Goal: Information Seeking & Learning: Learn about a topic

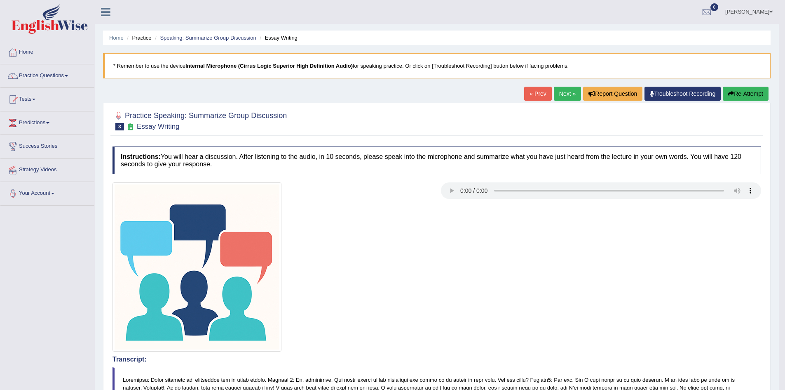
click at [567, 94] on link "Next »" at bounding box center [567, 94] width 27 height 14
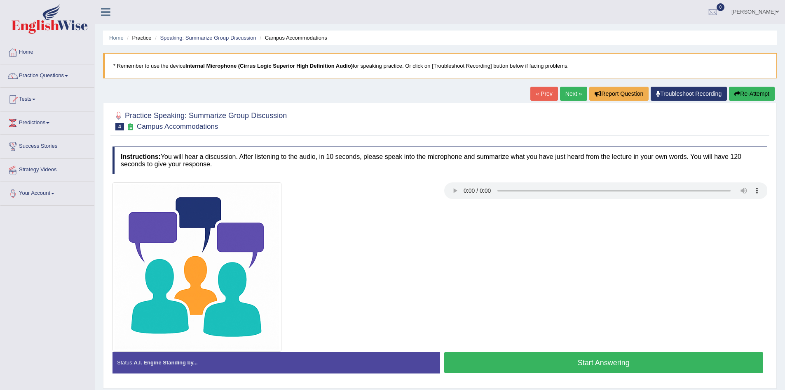
click at [370, 250] on div at bounding box center [274, 266] width 332 height 169
click at [500, 266] on div at bounding box center [439, 266] width 663 height 169
click at [560, 354] on button "Start Answering" at bounding box center [604, 362] width 320 height 21
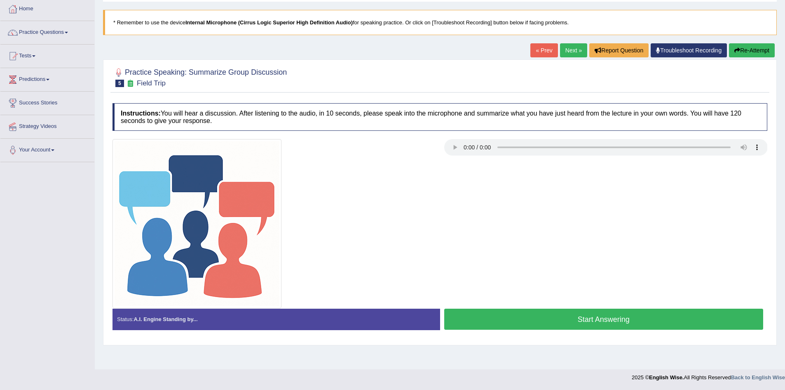
scroll to position [43, 0]
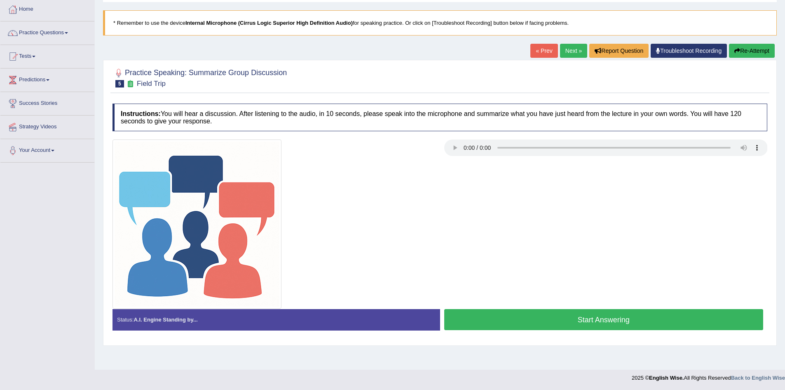
click at [521, 327] on button "Start Answering" at bounding box center [604, 319] width 320 height 21
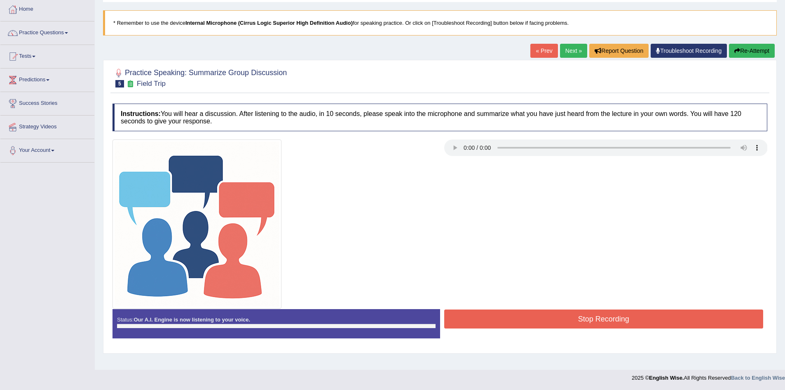
click at [521, 327] on button "Stop Recording" at bounding box center [604, 318] width 320 height 19
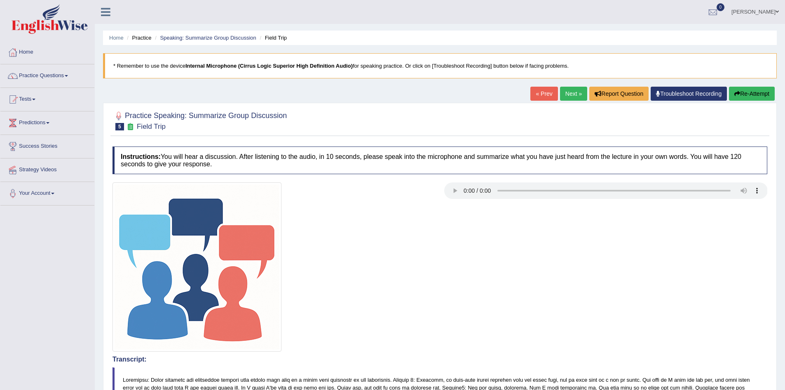
scroll to position [0, 0]
click at [743, 92] on button "Re-Attempt" at bounding box center [752, 93] width 46 height 14
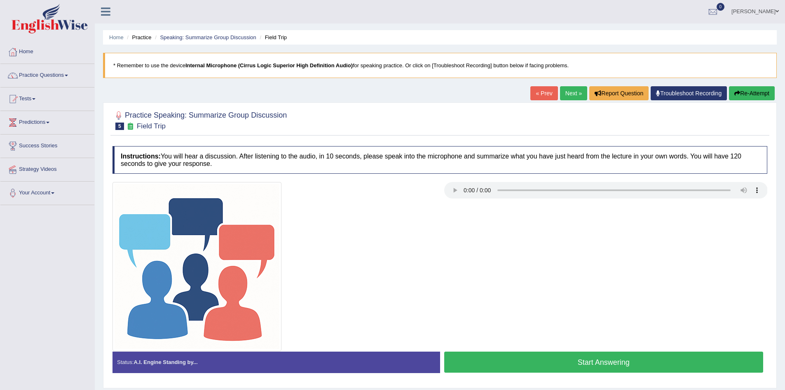
click at [507, 363] on button "Start Answering" at bounding box center [604, 361] width 320 height 21
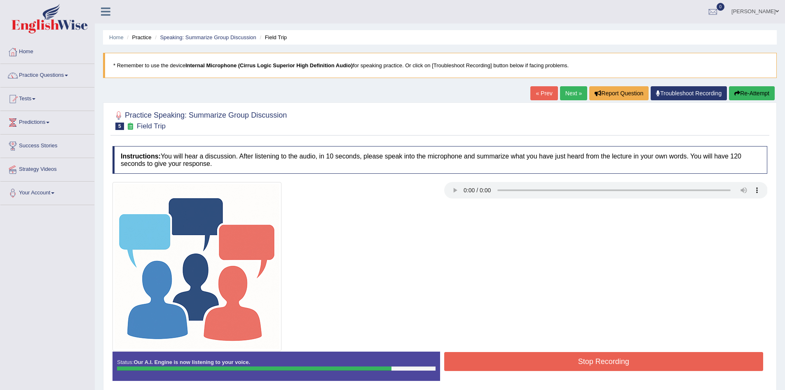
click at [507, 363] on button "Stop Recording" at bounding box center [604, 361] width 320 height 19
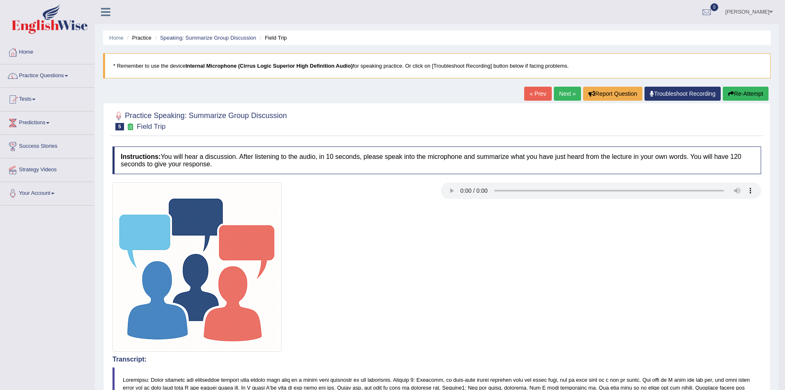
click at [563, 87] on link "Next »" at bounding box center [567, 94] width 27 height 14
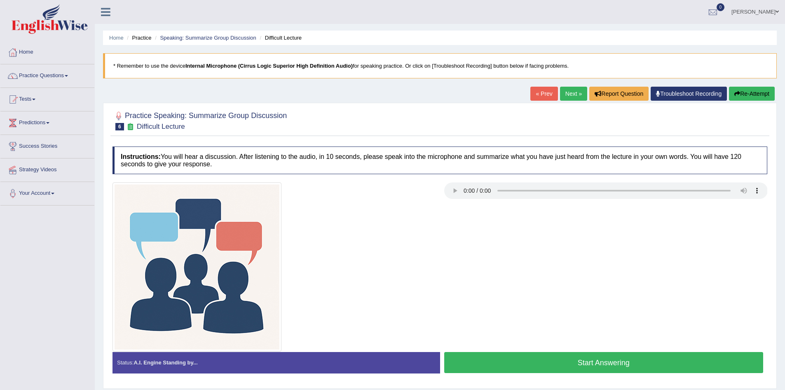
click at [456, 259] on div at bounding box center [439, 266] width 663 height 169
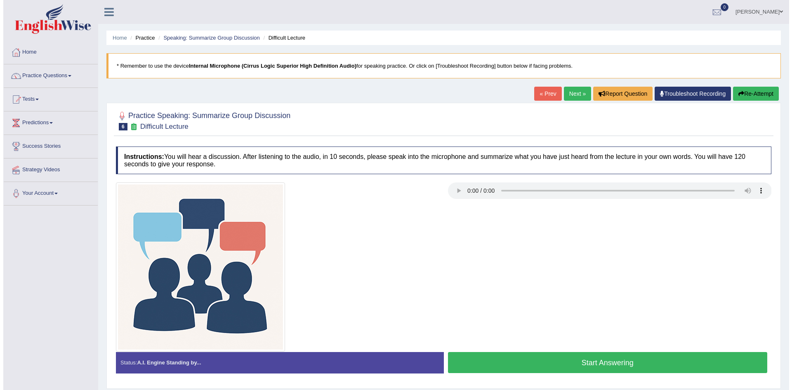
scroll to position [43, 0]
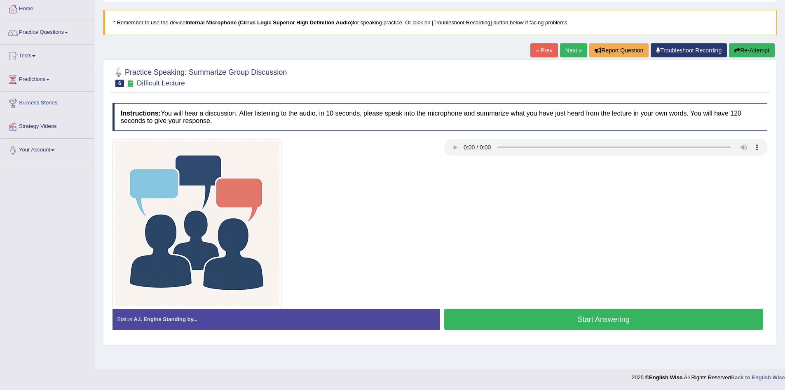
click at [485, 315] on button "Start Answering" at bounding box center [604, 318] width 320 height 21
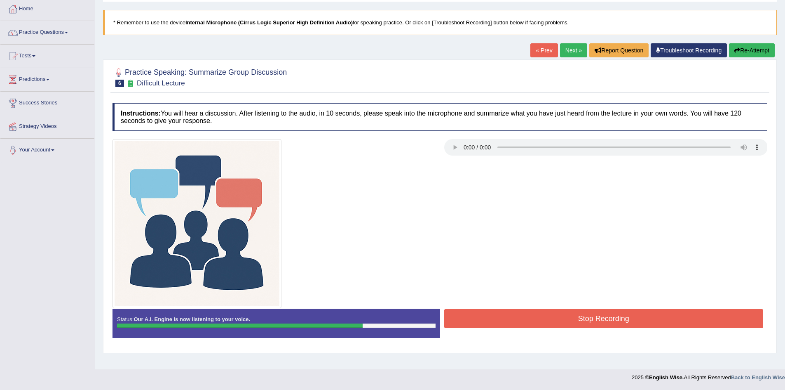
click at [485, 315] on button "Stop Recording" at bounding box center [604, 318] width 320 height 19
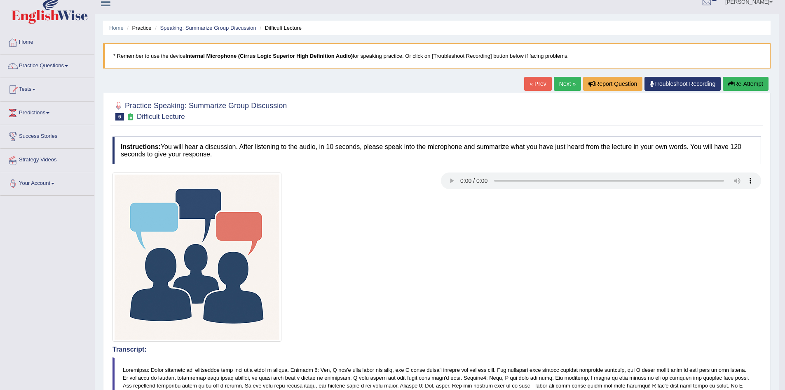
scroll to position [9, 0]
click at [369, 153] on h4 "Instructions: You will hear a discussion. After listening to the audio, in 10 s…" at bounding box center [437, 151] width 649 height 28
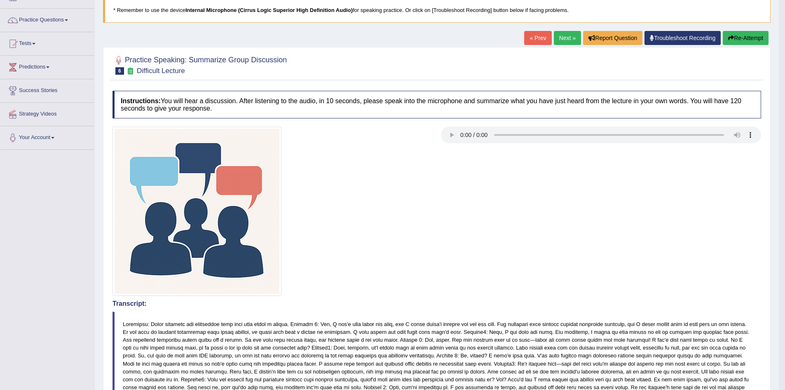
scroll to position [0, 0]
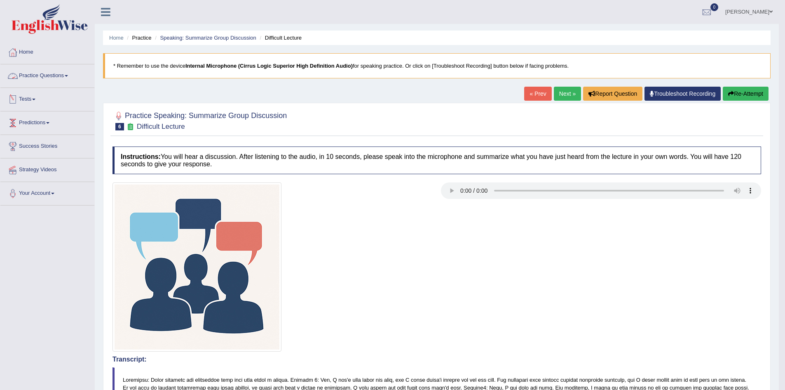
click at [59, 74] on link "Practice Questions" at bounding box center [47, 74] width 94 height 21
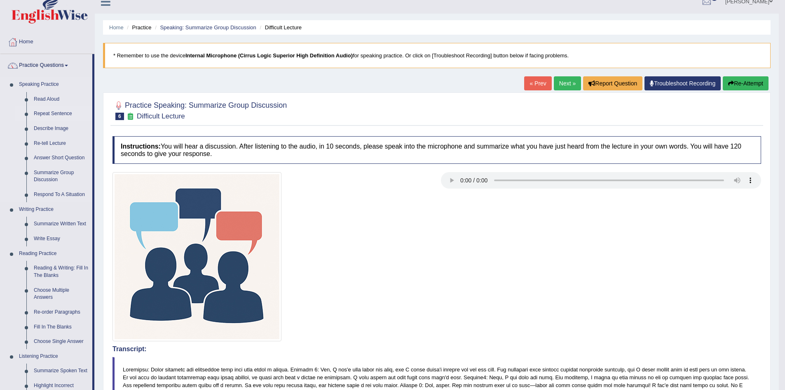
scroll to position [11, 0]
click at [54, 114] on link "Repeat Sentence" at bounding box center [61, 113] width 62 height 15
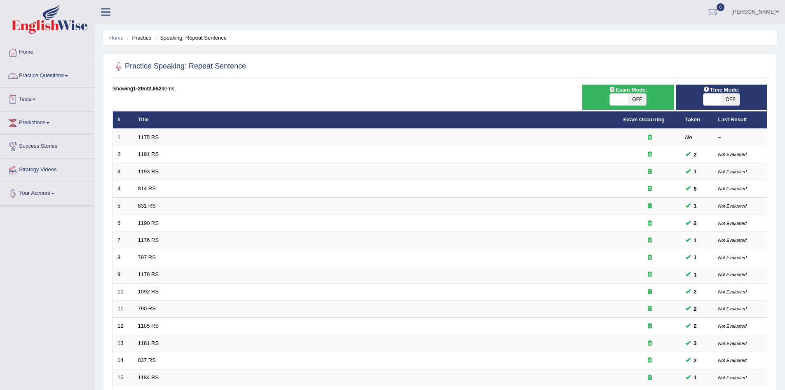
click at [60, 76] on link "Practice Questions" at bounding box center [47, 74] width 94 height 21
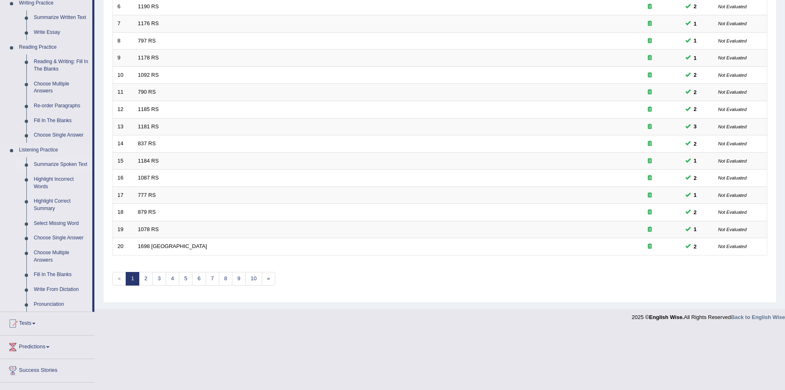
scroll to position [256, 0]
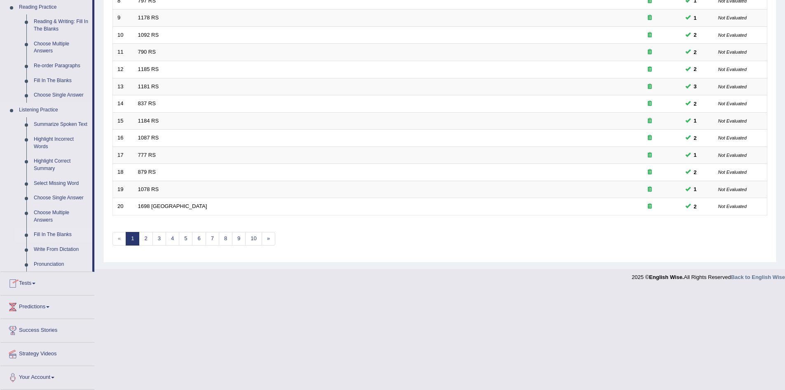
click at [53, 234] on link "Fill In The Blanks" at bounding box center [61, 234] width 62 height 15
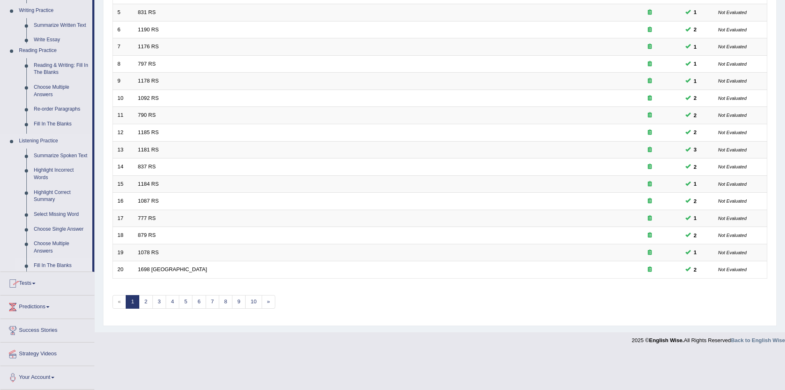
scroll to position [156, 0]
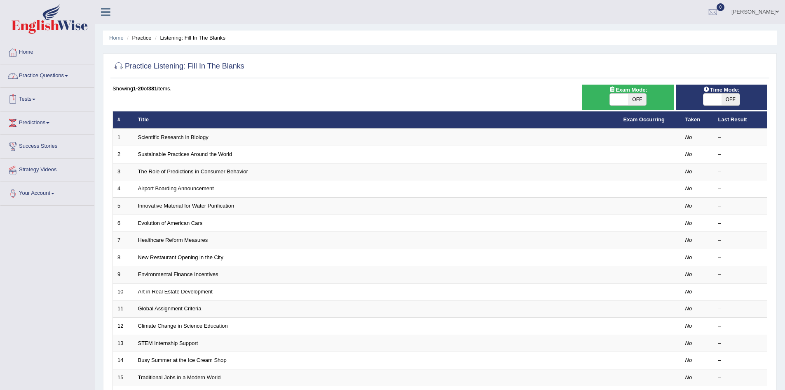
click at [47, 74] on link "Practice Questions" at bounding box center [47, 74] width 94 height 21
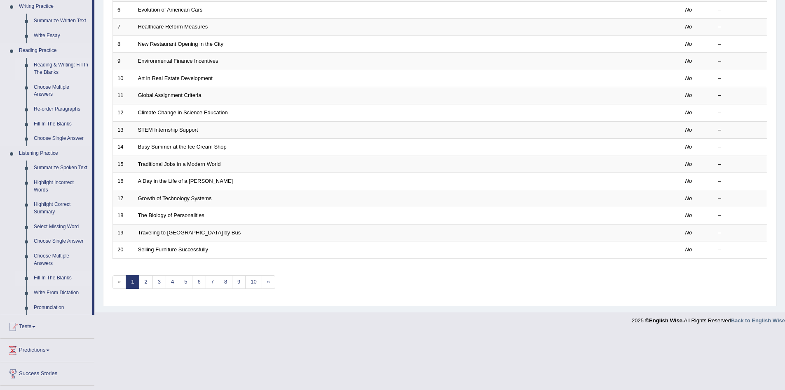
scroll to position [217, 0]
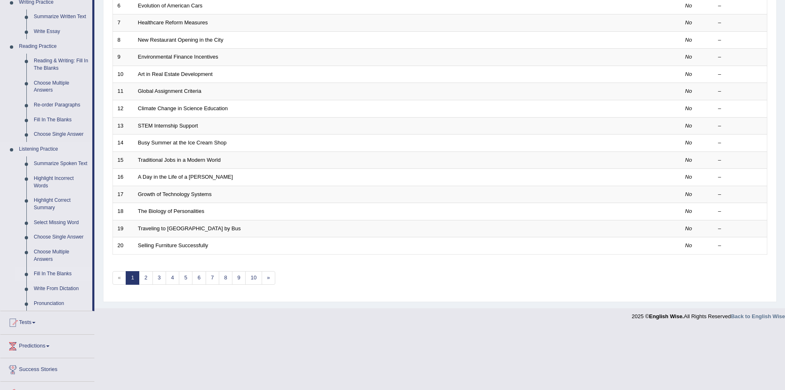
click at [53, 273] on link "Fill In The Blanks" at bounding box center [61, 273] width 62 height 15
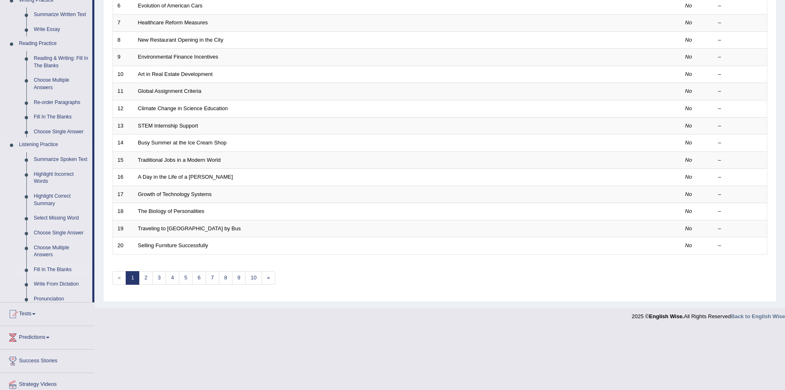
scroll to position [156, 0]
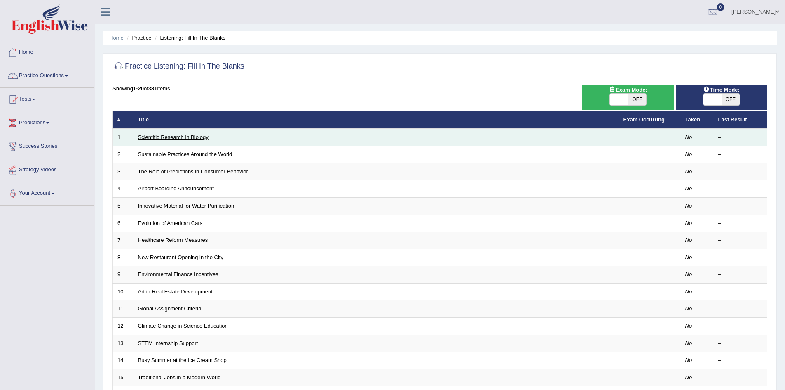
click at [166, 134] on link "Scientific Research in Biology" at bounding box center [173, 137] width 71 height 6
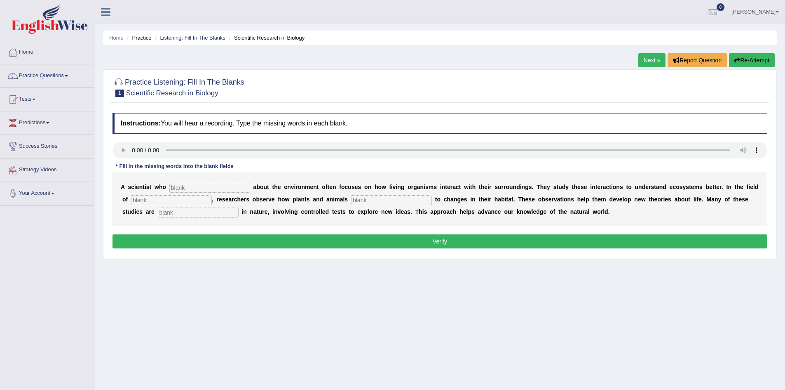
click at [191, 189] on input "text" at bounding box center [209, 188] width 81 height 10
type input "cares"
click at [185, 203] on input "text" at bounding box center [171, 200] width 81 height 10
type input "biology"
click at [390, 202] on input "text" at bounding box center [391, 200] width 81 height 10
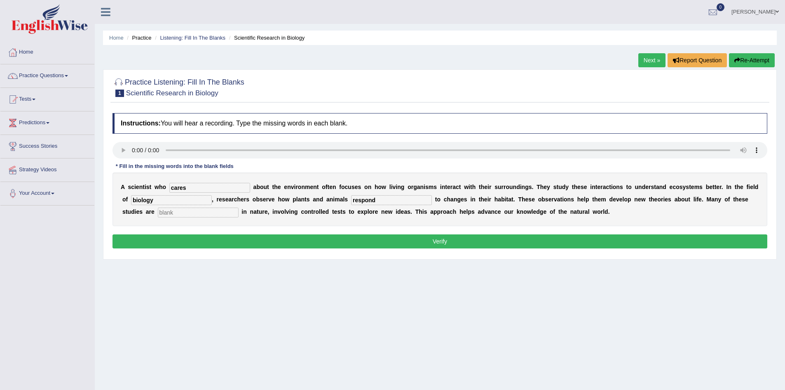
type input "respond"
click at [214, 209] on input "text" at bounding box center [198, 212] width 81 height 10
type input "experimental"
click at [388, 245] on button "Verify" at bounding box center [440, 241] width 655 height 14
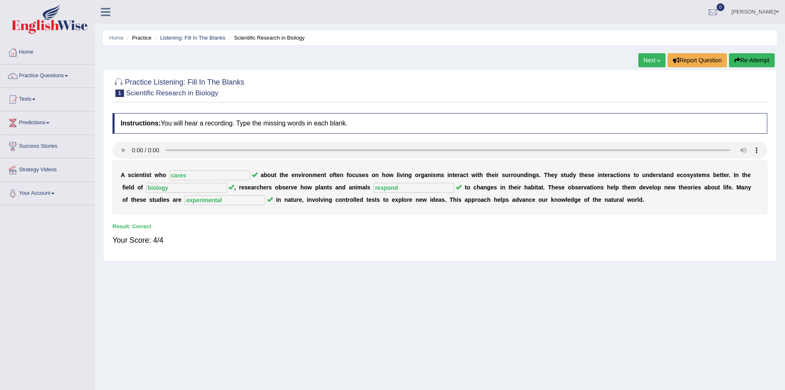
click at [650, 65] on link "Next »" at bounding box center [652, 60] width 27 height 14
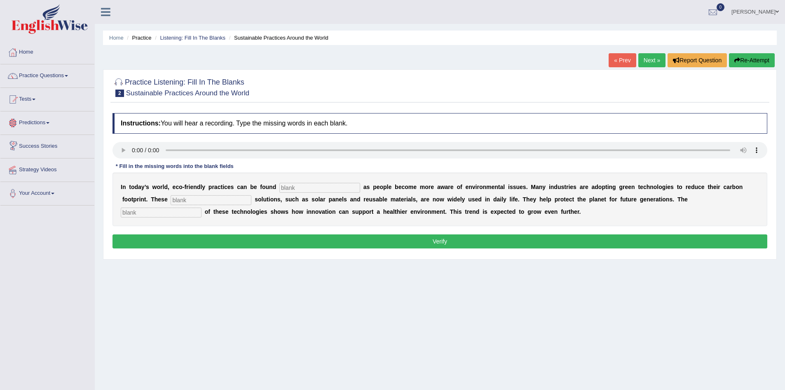
click at [290, 186] on input "text" at bounding box center [320, 188] width 81 height 10
type input "everywhere"
click at [214, 200] on input "text" at bounding box center [211, 200] width 81 height 10
type input "sustainable"
click at [193, 211] on input "text" at bounding box center [161, 212] width 81 height 10
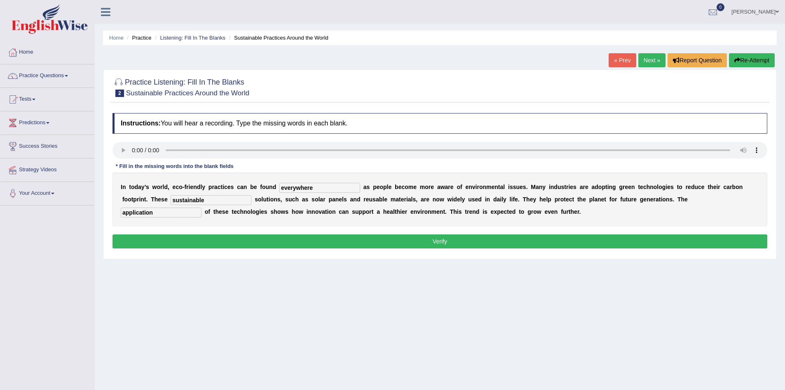
type input "application"
click at [191, 243] on button "Verify" at bounding box center [440, 241] width 655 height 14
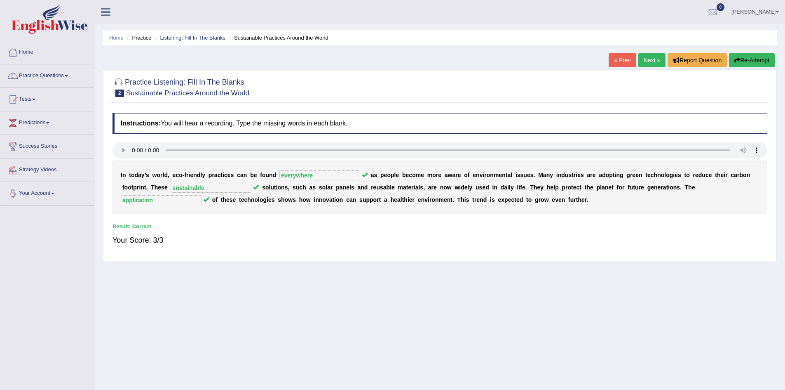
click at [654, 54] on link "Next »" at bounding box center [652, 60] width 27 height 14
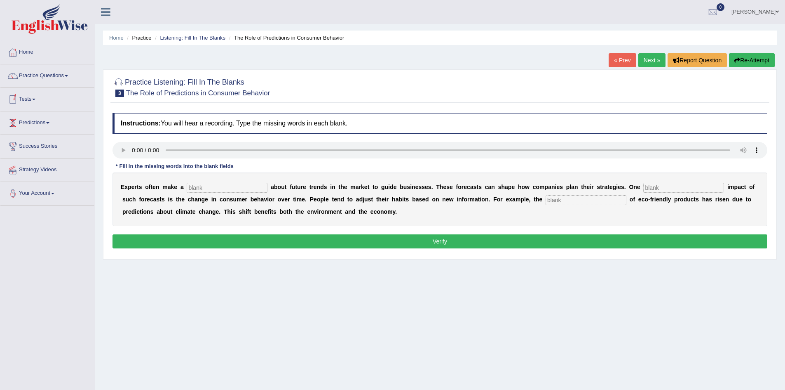
click at [205, 188] on input "text" at bounding box center [227, 188] width 81 height 10
type input "prediction"
click at [655, 181] on div "E x p e r t s o f t e n m a k e a prediction a b o u t f u t u r e t r e n d s …" at bounding box center [440, 199] width 655 height 54
click at [655, 184] on input "text" at bounding box center [684, 188] width 81 height 10
type input "profound"
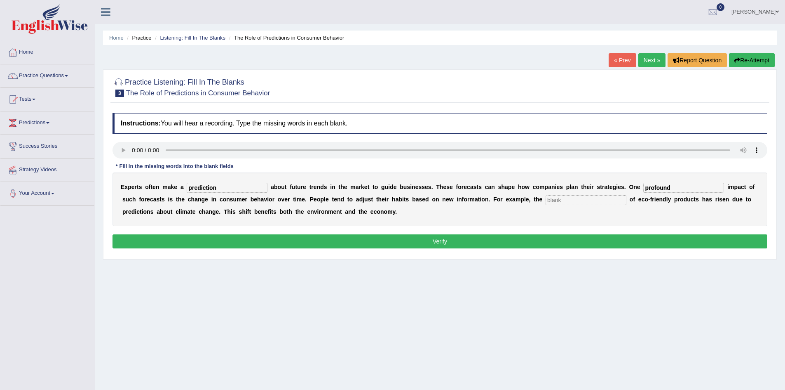
click at [598, 198] on input "text" at bounding box center [586, 200] width 81 height 10
type input "consumption"
click at [586, 239] on button "Verify" at bounding box center [440, 241] width 655 height 14
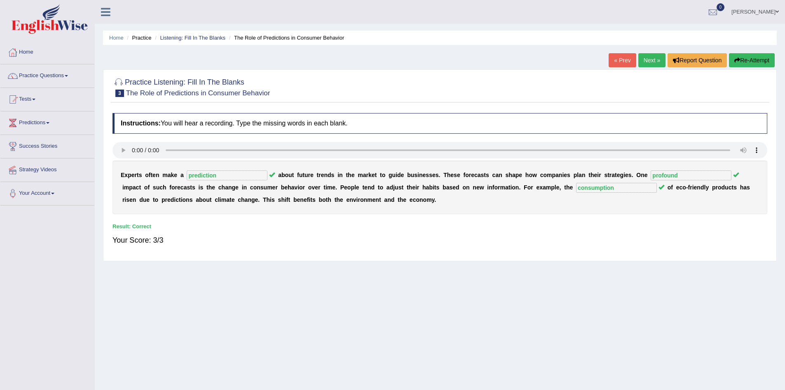
click at [648, 56] on link "Next »" at bounding box center [652, 60] width 27 height 14
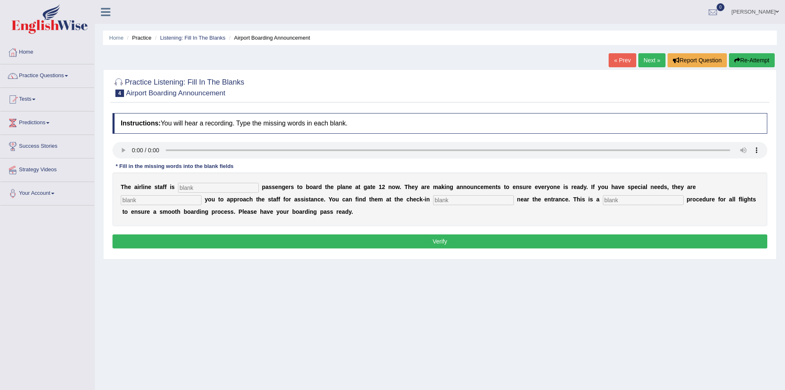
click at [216, 184] on input "text" at bounding box center [218, 188] width 81 height 10
type input "inviting"
click at [483, 196] on input "text" at bounding box center [473, 200] width 81 height 10
type input "desk"
click at [624, 201] on input "text" at bounding box center [643, 200] width 81 height 10
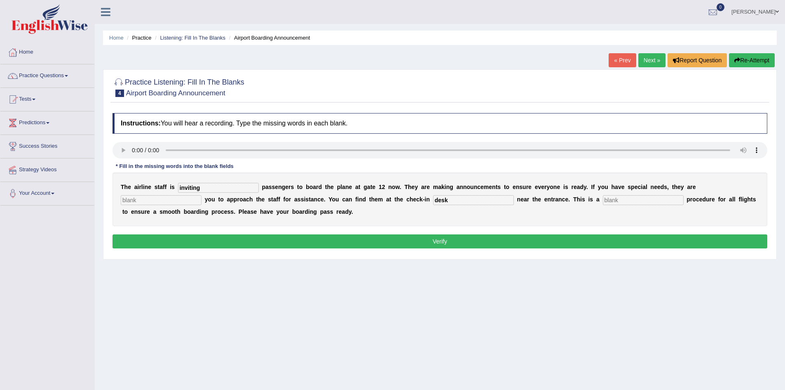
click at [154, 199] on input "text" at bounding box center [161, 200] width 81 height 10
type input "requiring"
click at [613, 201] on input "text" at bounding box center [643, 200] width 81 height 10
type input "regular"
click at [600, 241] on button "Verify" at bounding box center [440, 241] width 655 height 14
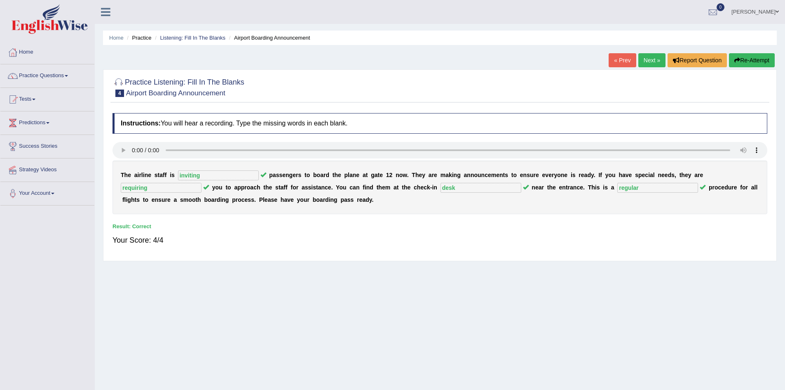
click at [651, 62] on link "Next »" at bounding box center [652, 60] width 27 height 14
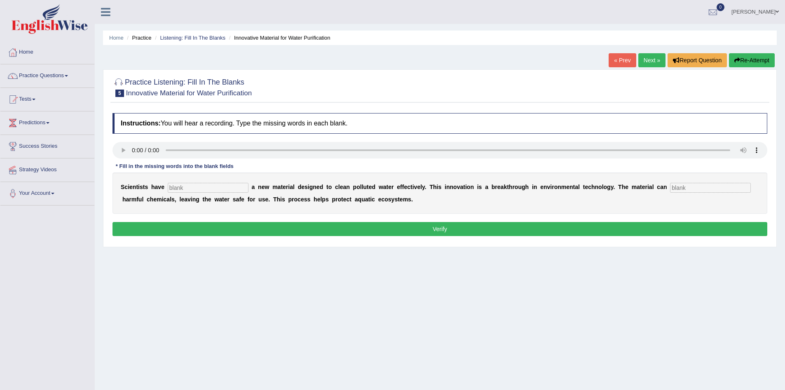
click at [192, 188] on input "text" at bounding box center [208, 188] width 81 height 10
type input "made"
click at [672, 185] on input "text" at bounding box center [710, 188] width 81 height 10
type input "observe"
click at [562, 230] on button "Verify" at bounding box center [440, 229] width 655 height 14
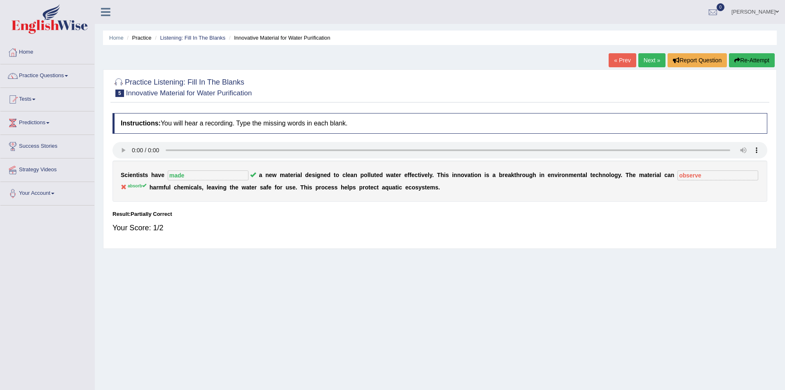
click at [647, 57] on link "Next »" at bounding box center [652, 60] width 27 height 14
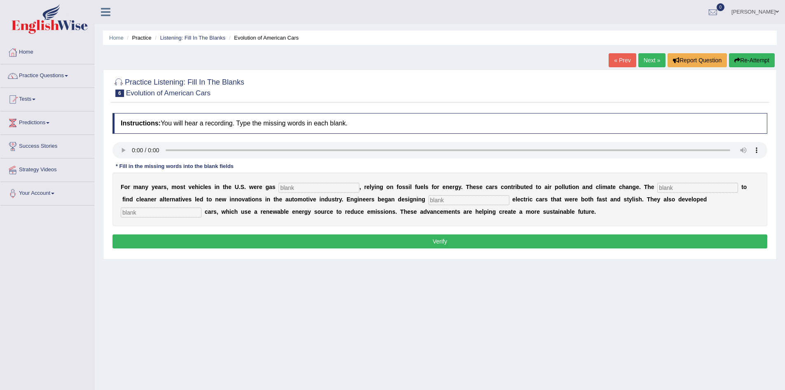
click at [318, 186] on input "text" at bounding box center [319, 188] width 81 height 10
type input "power"
click at [680, 186] on input "text" at bounding box center [698, 188] width 81 height 10
type input "urgency"
click at [478, 193] on div "F o r m a n y y e a r s , m o s t v e h i c l e s i n t h e U . S . w e r e g a…" at bounding box center [440, 199] width 655 height 54
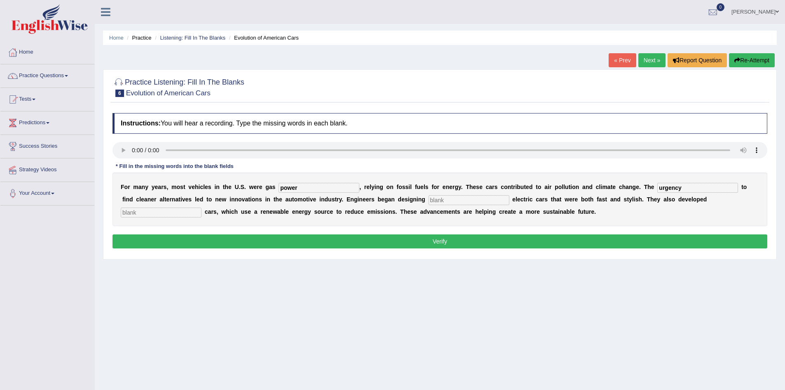
click at [476, 196] on input "text" at bounding box center [469, 200] width 81 height 10
type input "s"
type input "street"
click at [181, 210] on input "text" at bounding box center [161, 212] width 81 height 10
click at [178, 214] on input "text" at bounding box center [161, 212] width 81 height 10
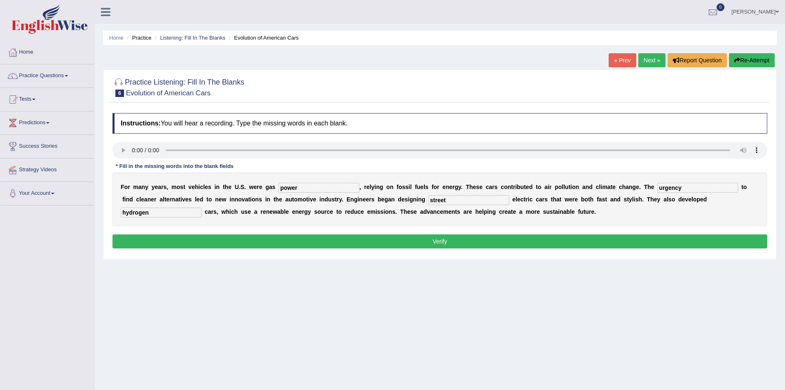
type input "hydrogen"
click at [290, 241] on button "Verify" at bounding box center [440, 241] width 655 height 14
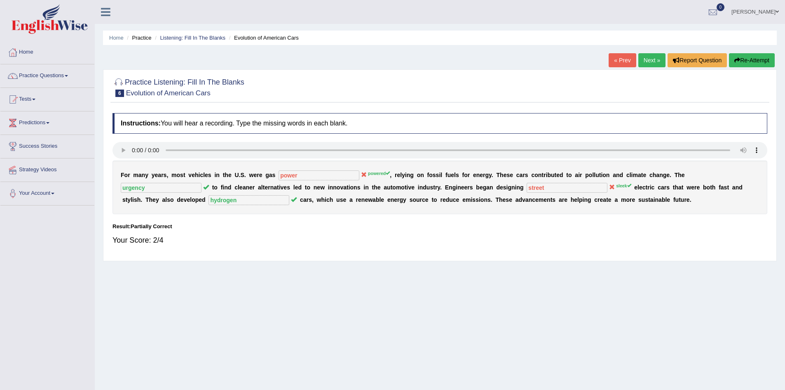
click at [650, 63] on link "Next »" at bounding box center [652, 60] width 27 height 14
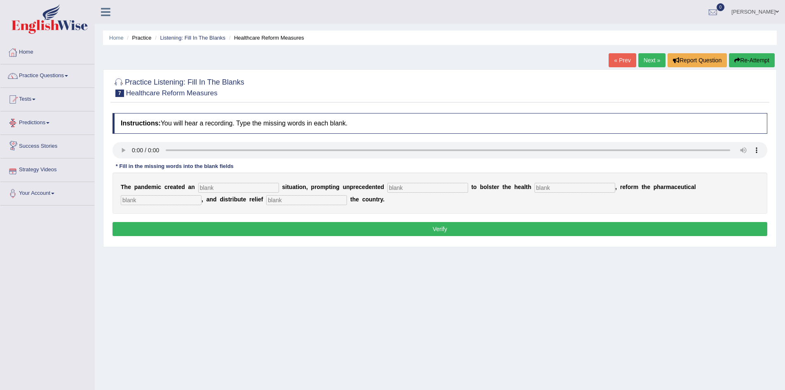
click at [225, 183] on input "text" at bounding box center [238, 188] width 81 height 10
type input "urgent"
click at [428, 188] on input "text" at bounding box center [428, 188] width 81 height 10
type input "contribution"
click at [187, 202] on input "text" at bounding box center [161, 200] width 81 height 10
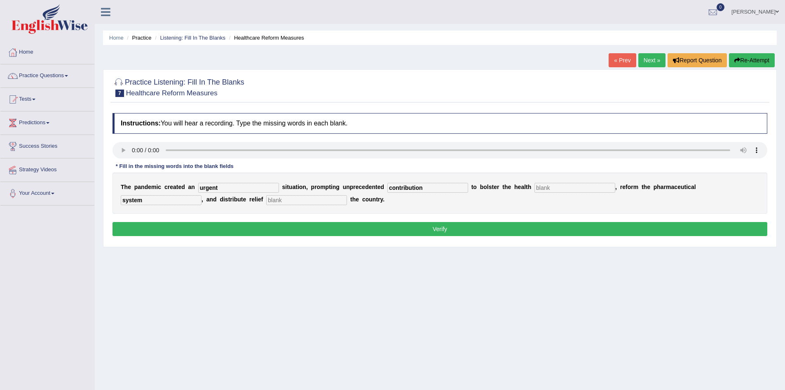
type input "system"
click at [289, 199] on input "text" at bounding box center [306, 200] width 81 height 10
type input "forout"
click at [301, 232] on button "Verify" at bounding box center [440, 229] width 655 height 14
click at [572, 182] on div "T h e p a n d e m i c c r e a t e d a n urgent s i t u a t i o n , p r o m p t …" at bounding box center [440, 192] width 655 height 41
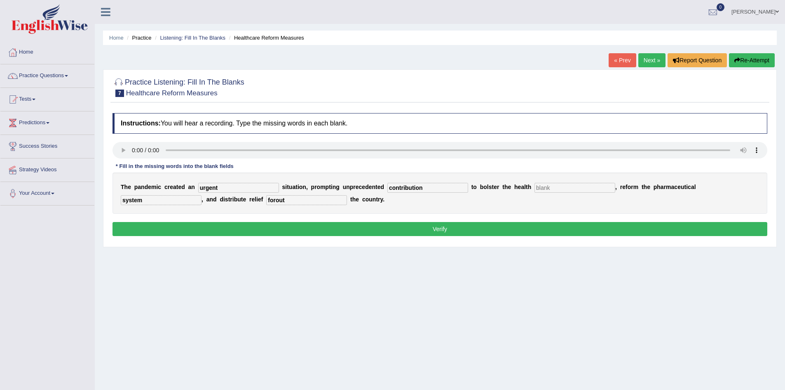
click at [571, 184] on input "text" at bounding box center [575, 188] width 81 height 10
type input "w"
click at [513, 226] on button "Verify" at bounding box center [440, 229] width 655 height 14
